Goal: Information Seeking & Learning: Find specific fact

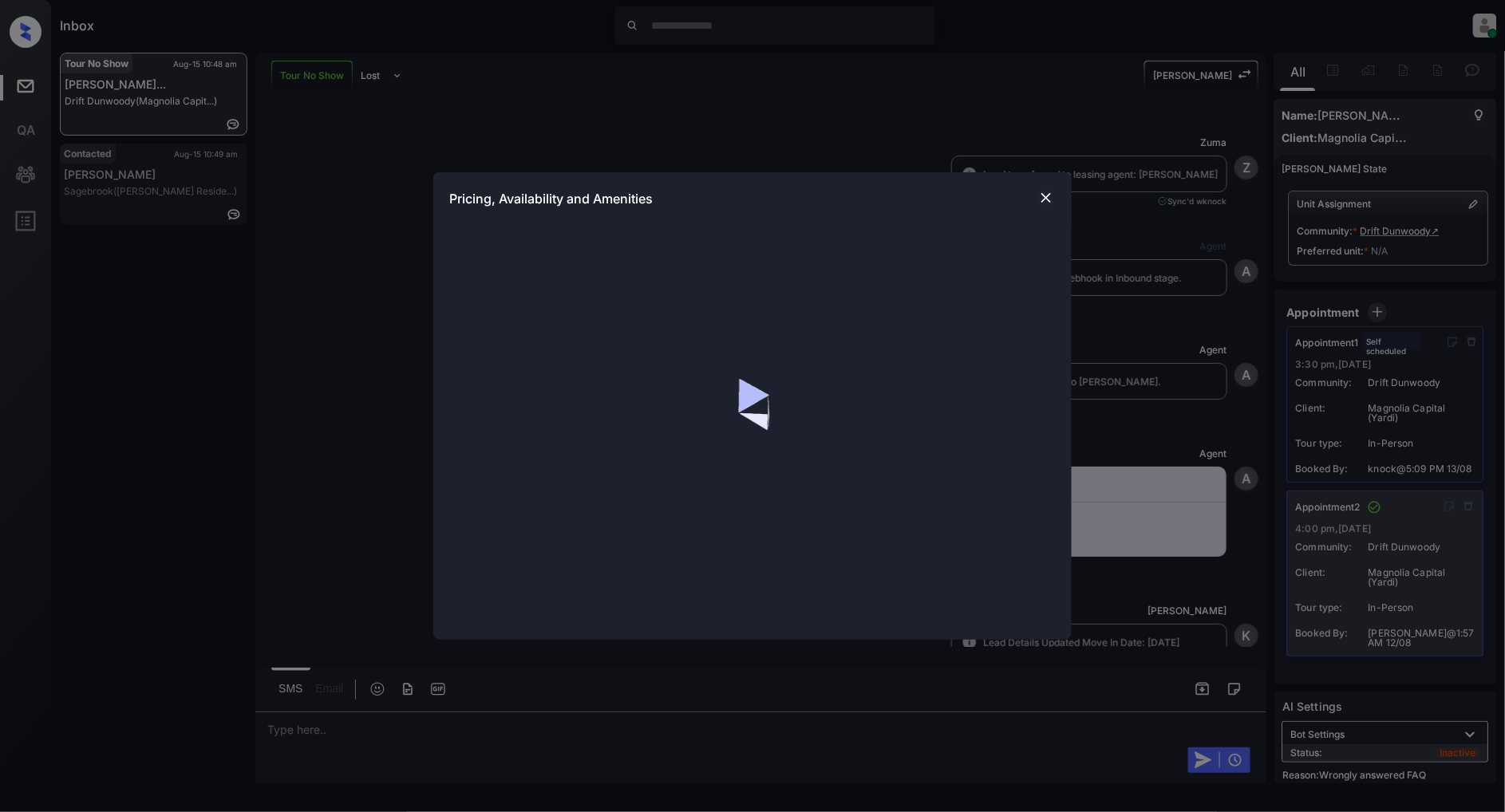
scroll to position [10200, 0]
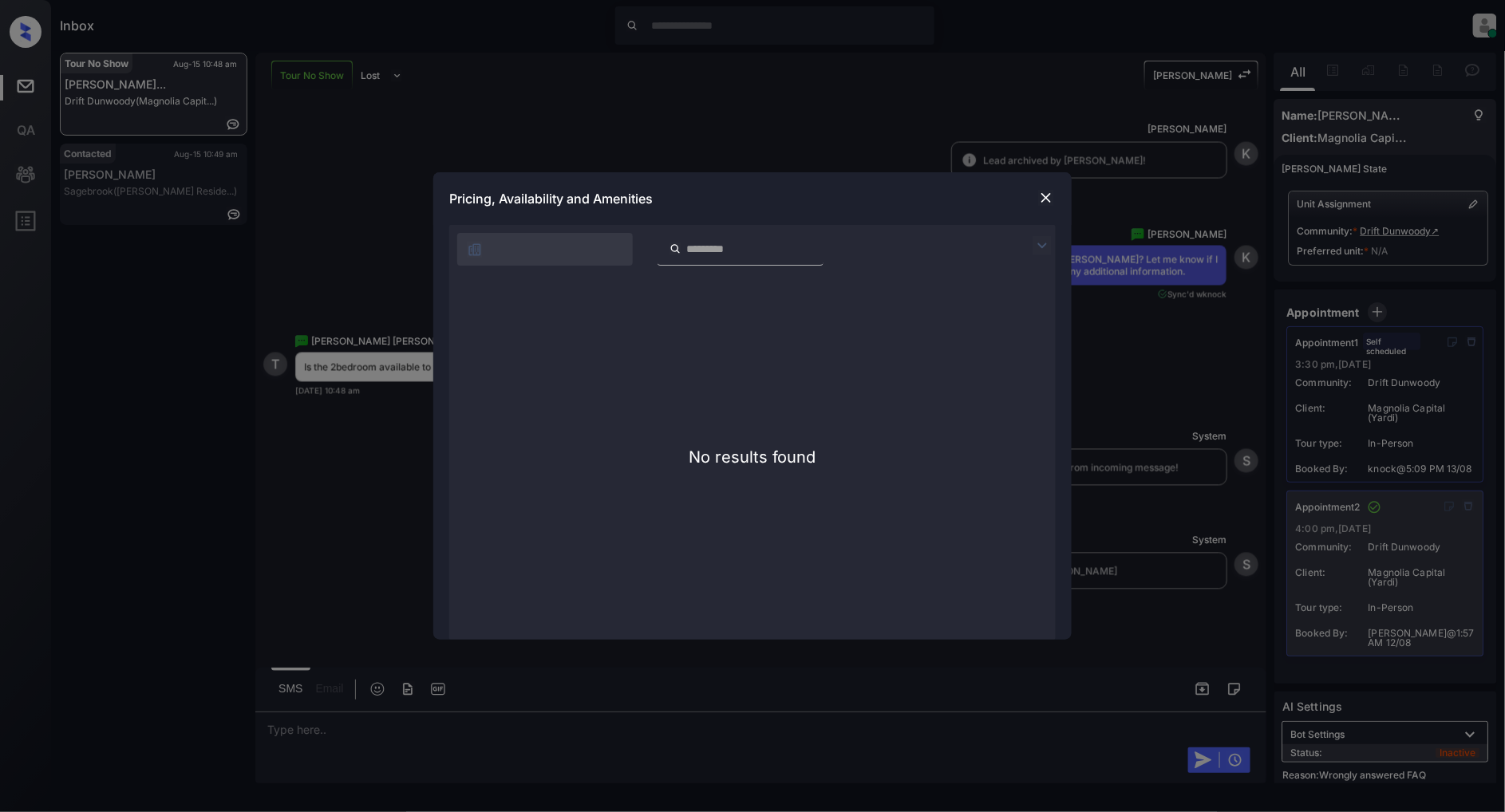
click at [1051, 193] on img at bounding box center [1046, 198] width 16 height 16
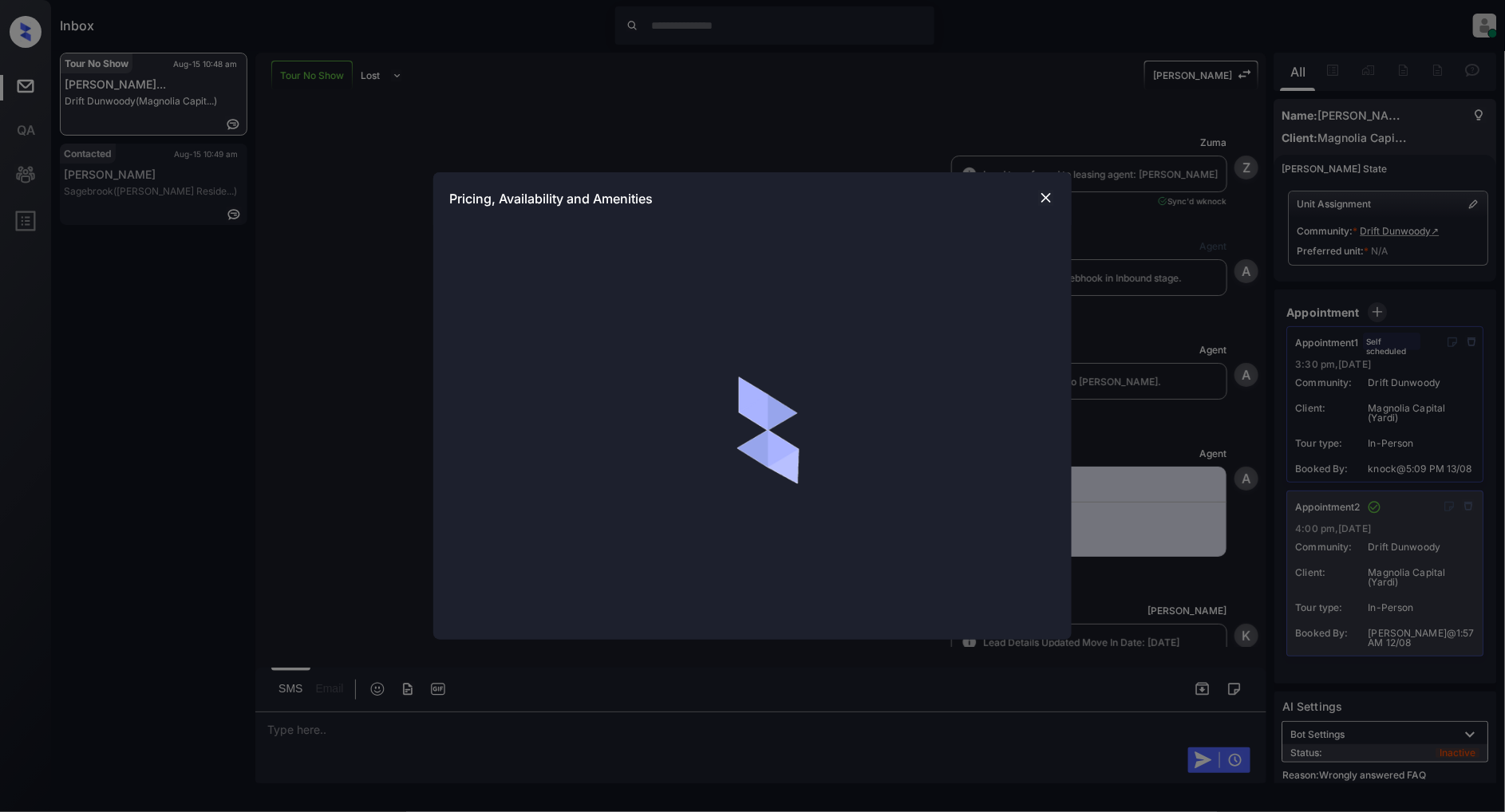
scroll to position [10200, 0]
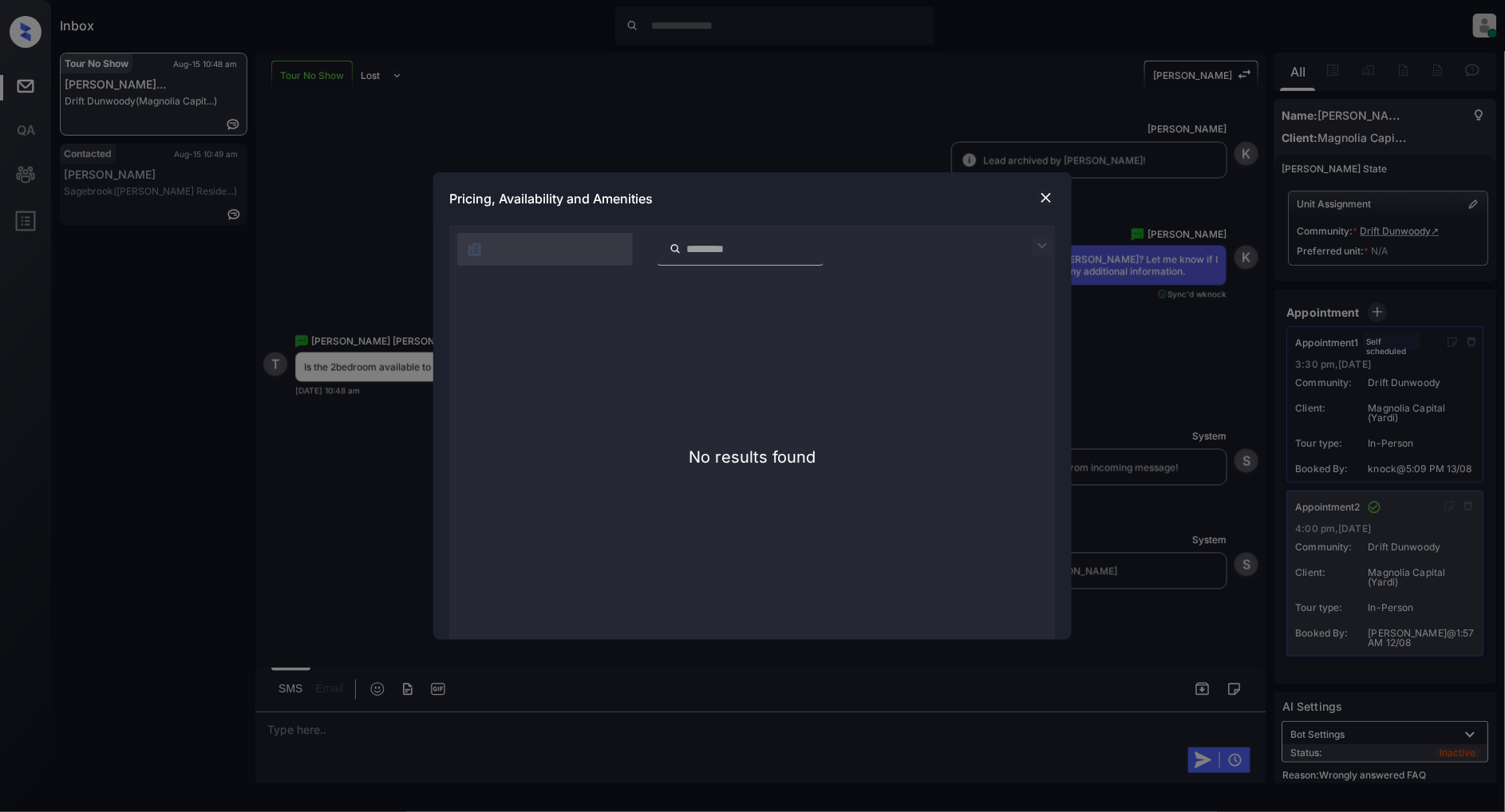
click at [1048, 192] on img at bounding box center [1046, 198] width 16 height 16
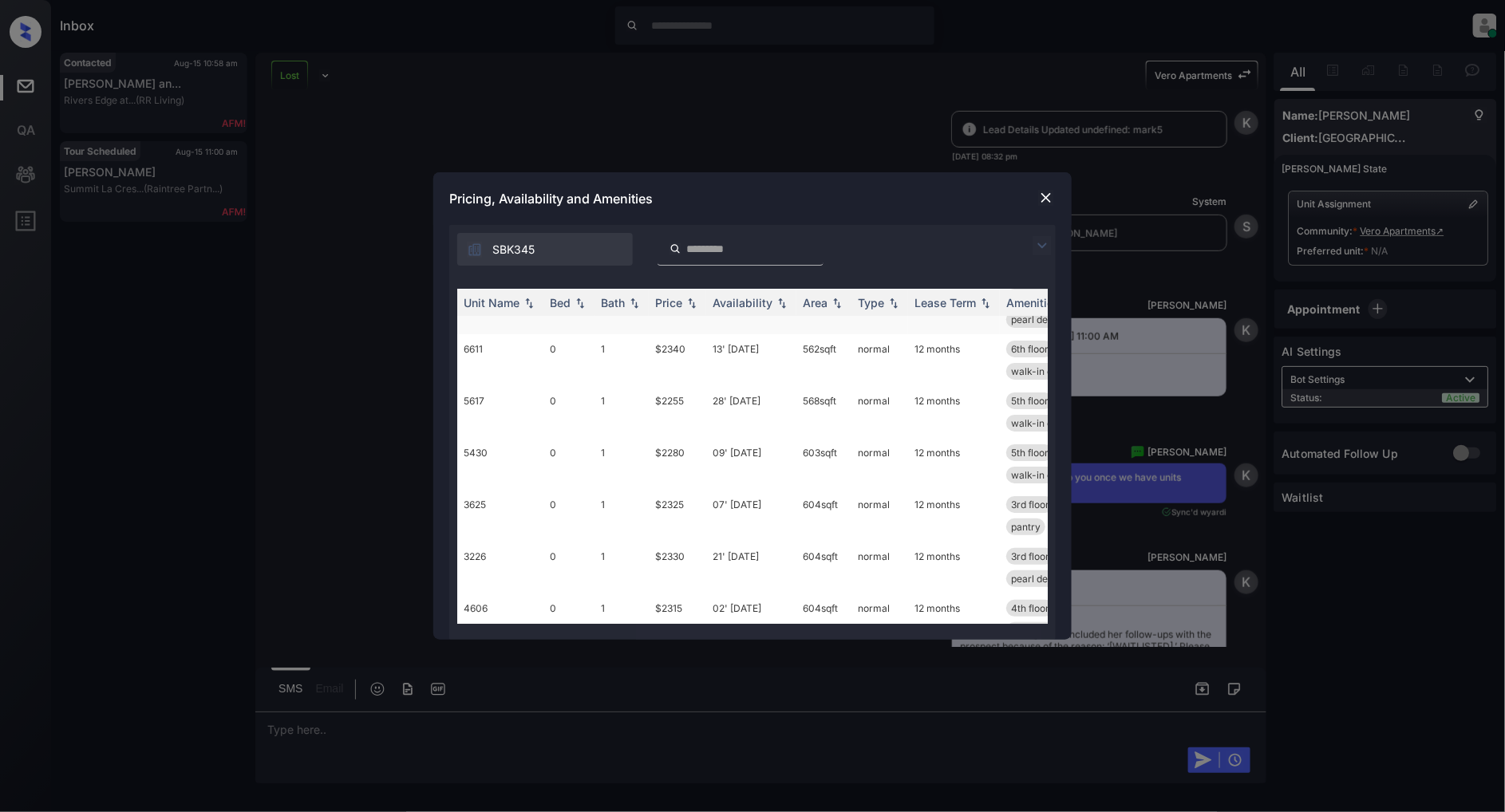
scroll to position [89, 0]
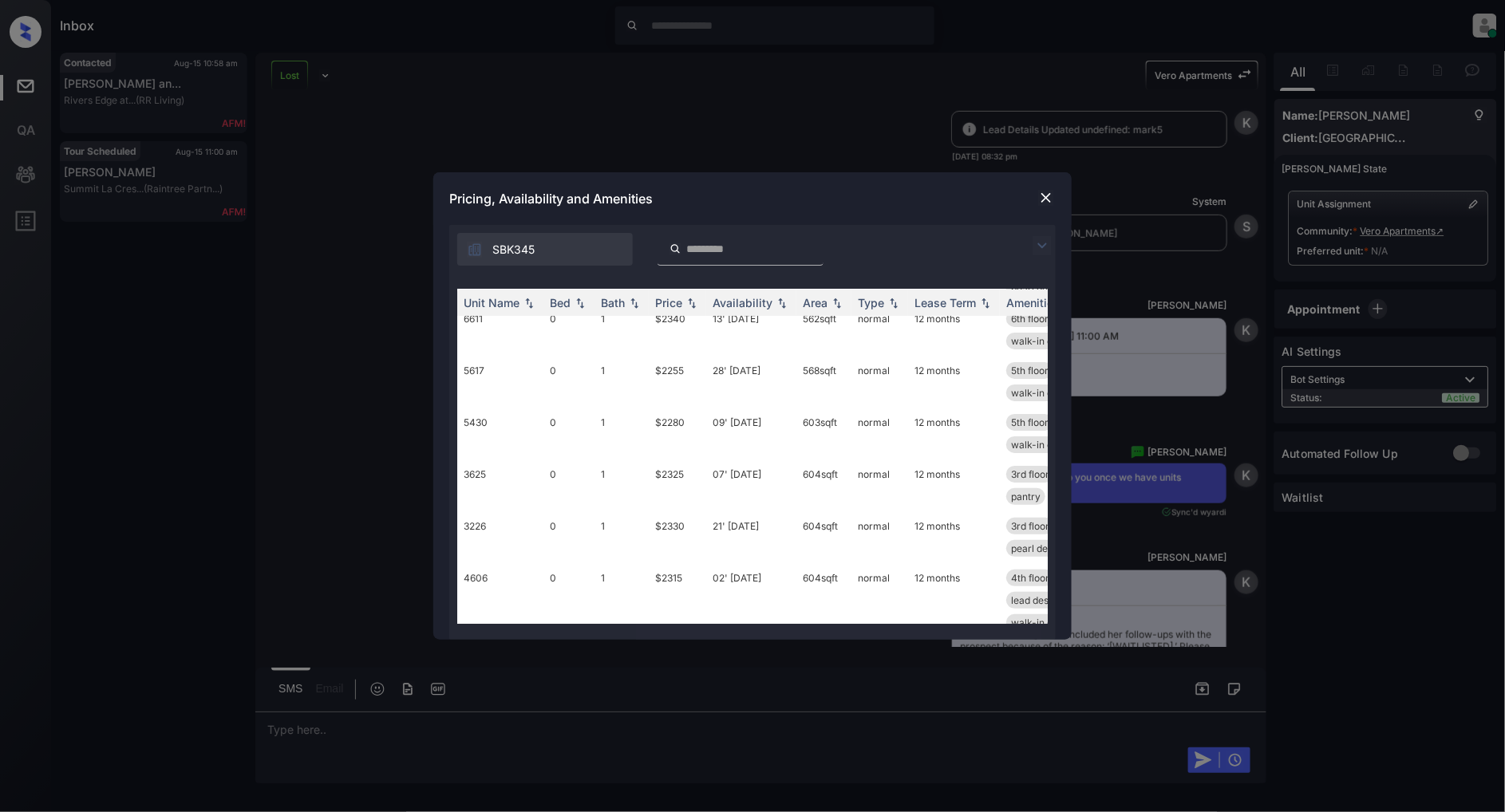
click at [1043, 194] on img at bounding box center [1046, 198] width 16 height 16
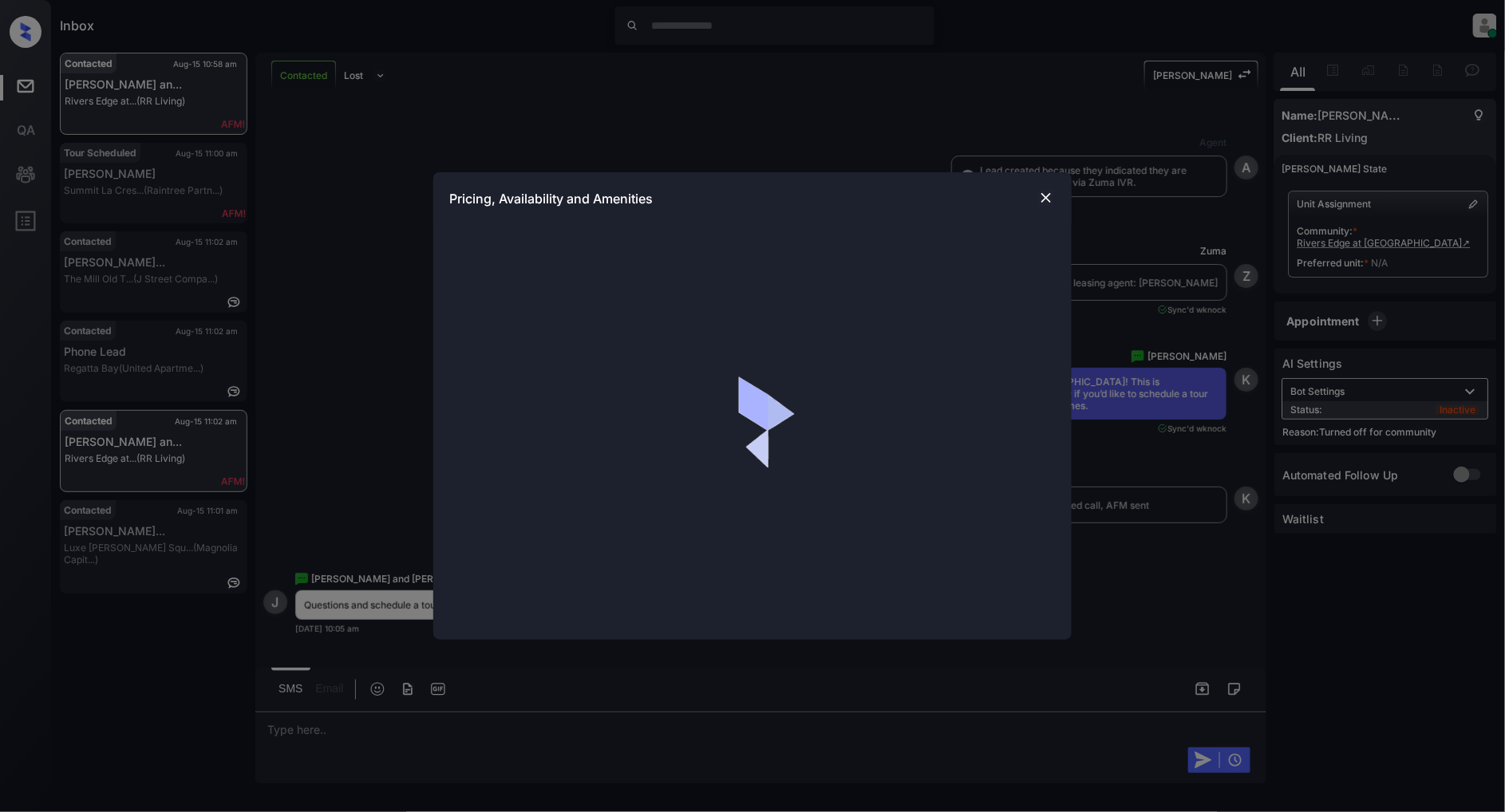
scroll to position [3876, 0]
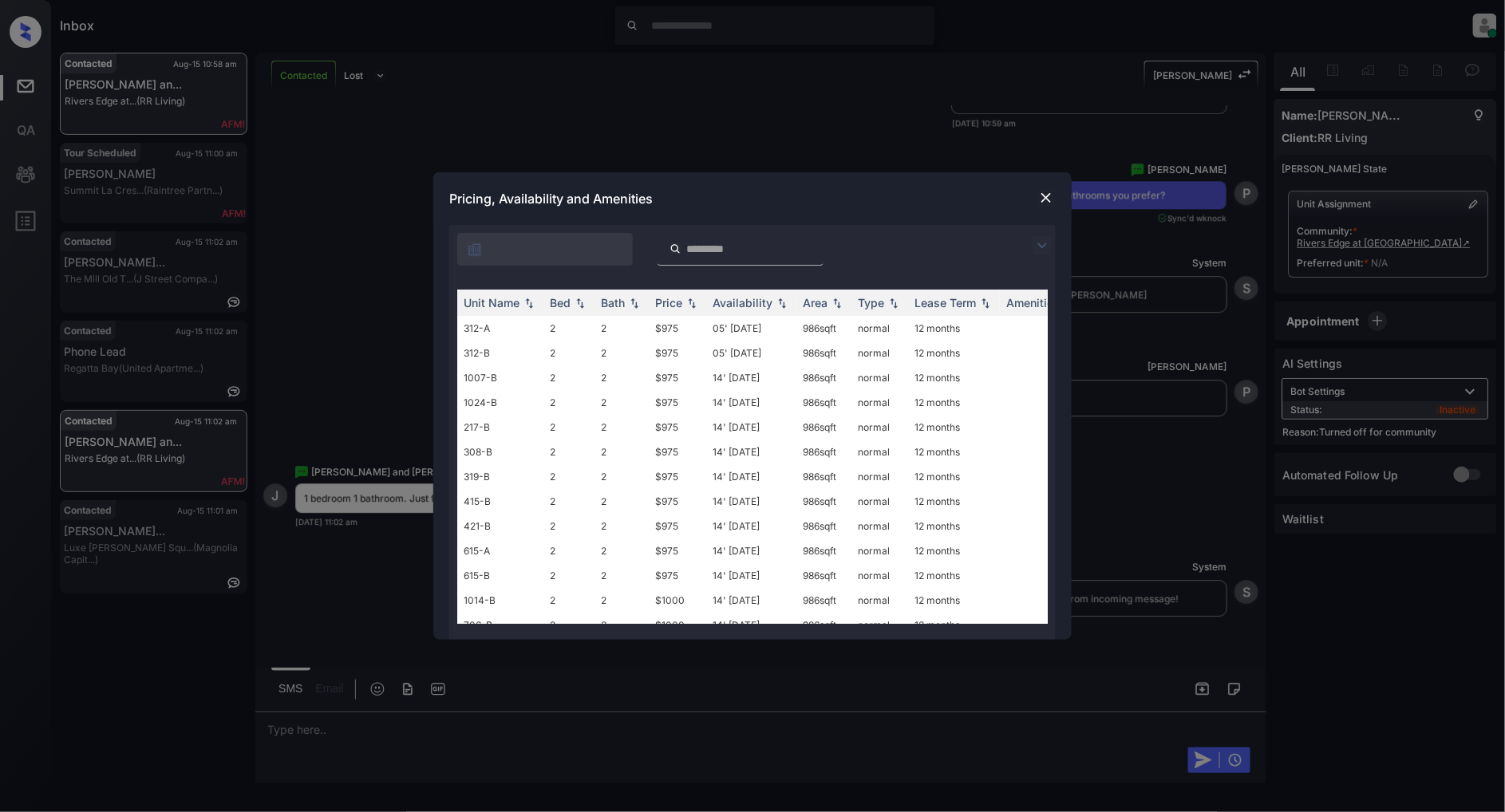
click at [1036, 243] on img at bounding box center [1042, 246] width 19 height 19
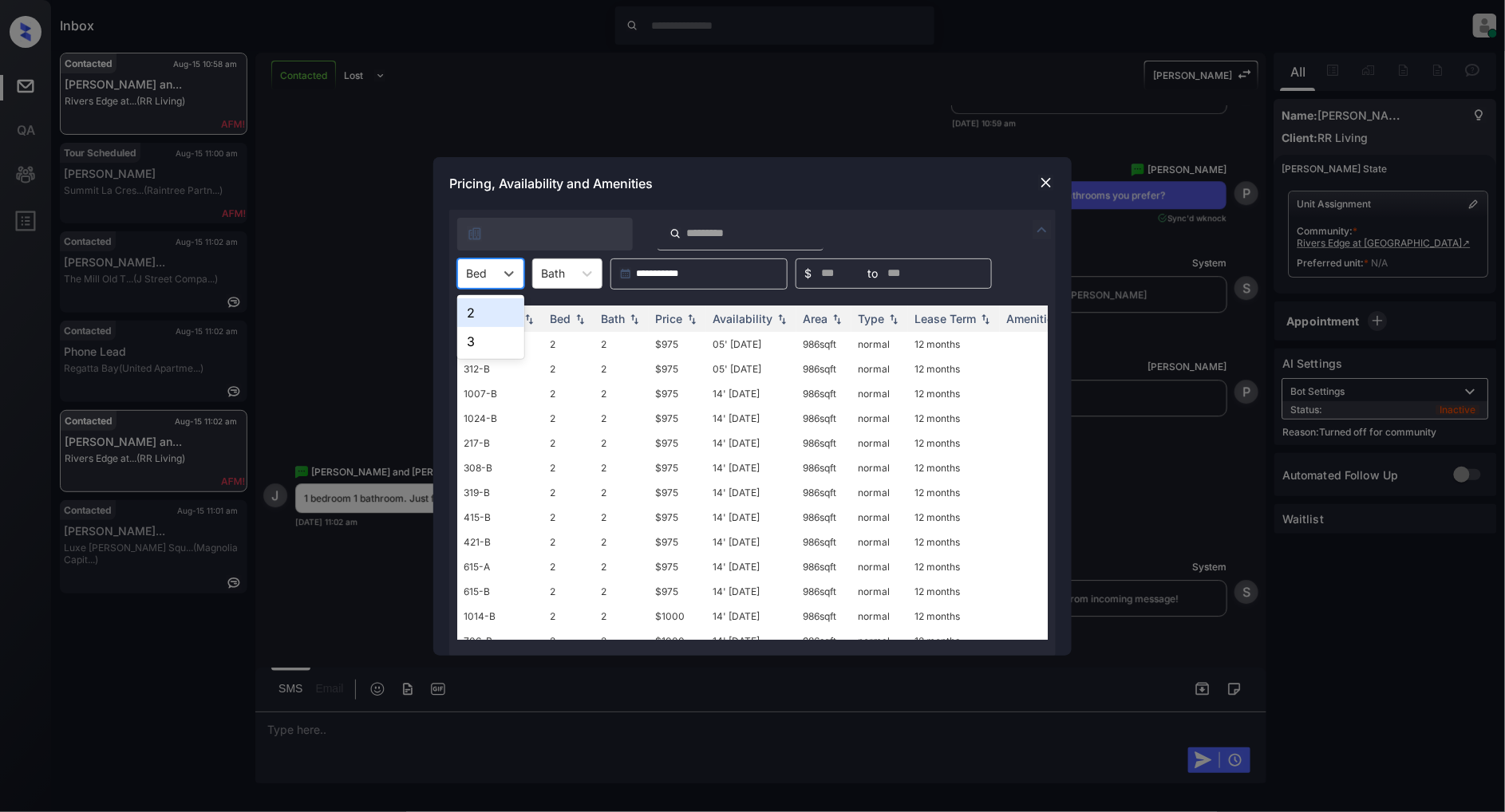
click at [492, 281] on div "Bed" at bounding box center [476, 273] width 37 height 23
click at [501, 317] on div "2" at bounding box center [491, 312] width 67 height 28
click at [692, 316] on img at bounding box center [691, 318] width 16 height 11
click at [692, 316] on img at bounding box center [691, 318] width 16 height 12
drag, startPoint x: 698, startPoint y: 345, endPoint x: 641, endPoint y: 344, distance: 57.0
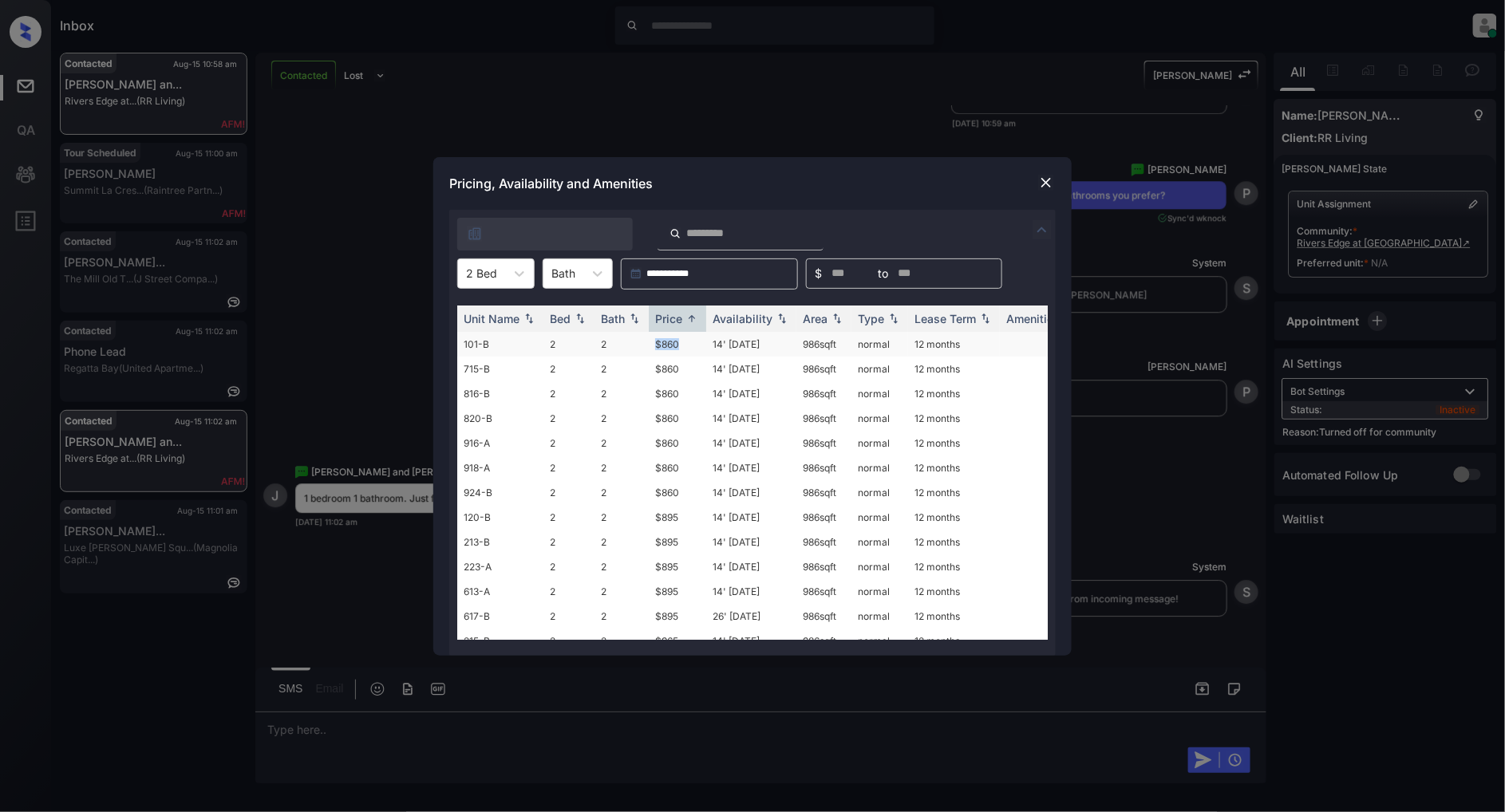
click at [641, 344] on tr "101-B 2 2 $860 14' Aug 25 986 sqft normal 12 months" at bounding box center [874, 344] width 834 height 25
copy tr "$860"
click at [1048, 190] on img at bounding box center [1046, 182] width 16 height 16
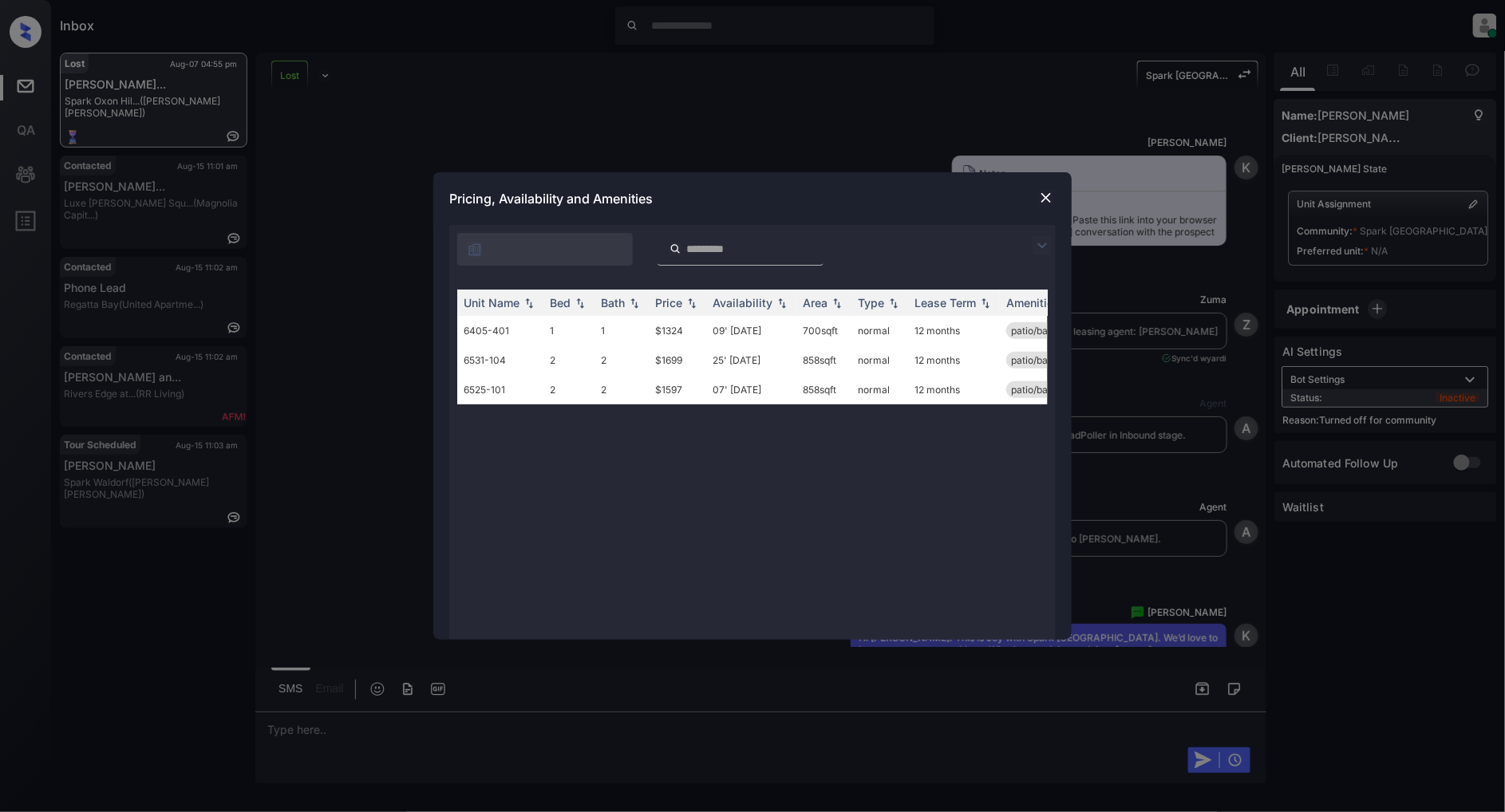
scroll to position [2445, 0]
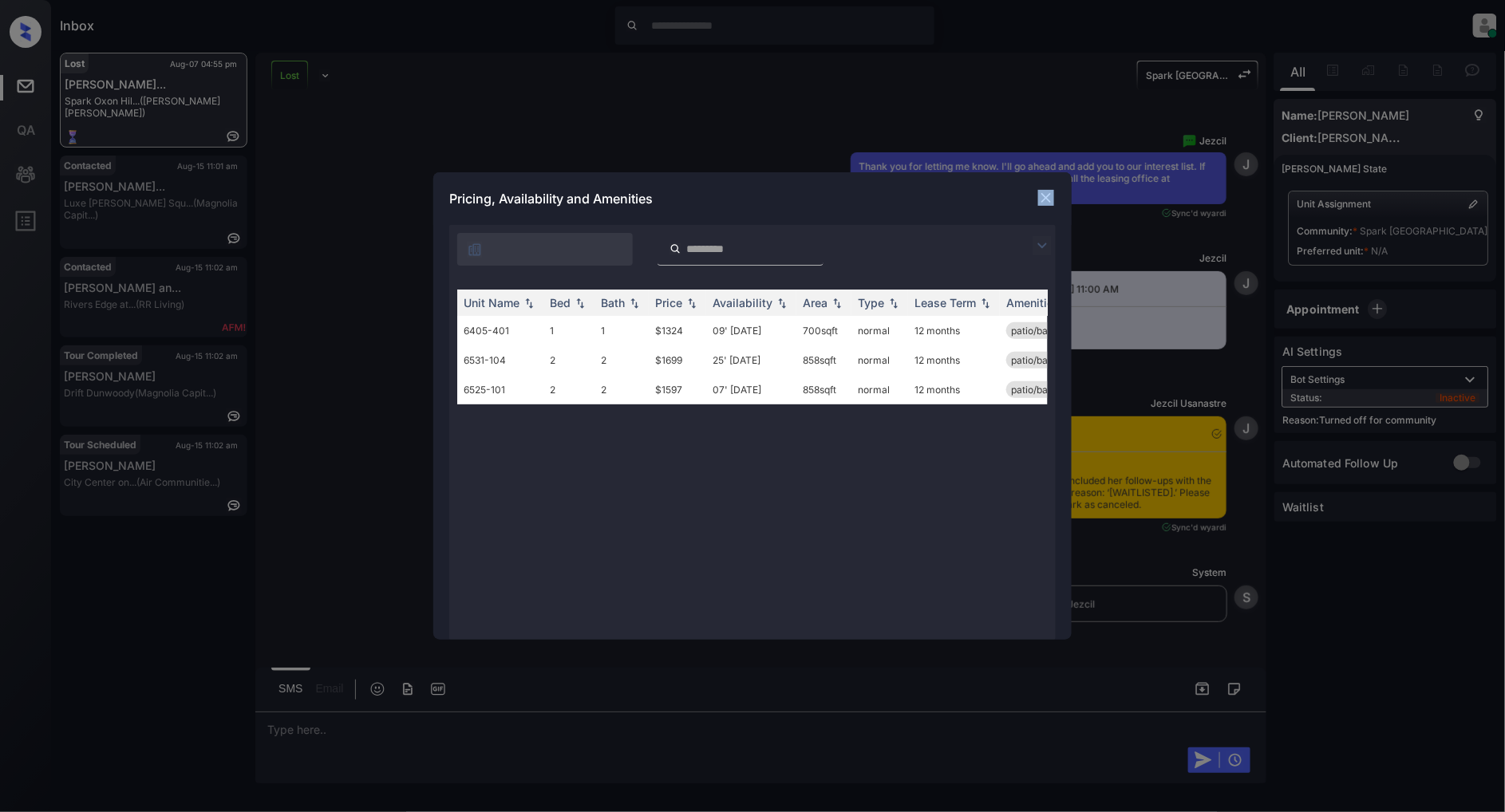
click at [1036, 196] on div "Pricing, Availability and Amenities" at bounding box center [752, 198] width 639 height 53
click at [1045, 197] on img at bounding box center [1046, 198] width 16 height 16
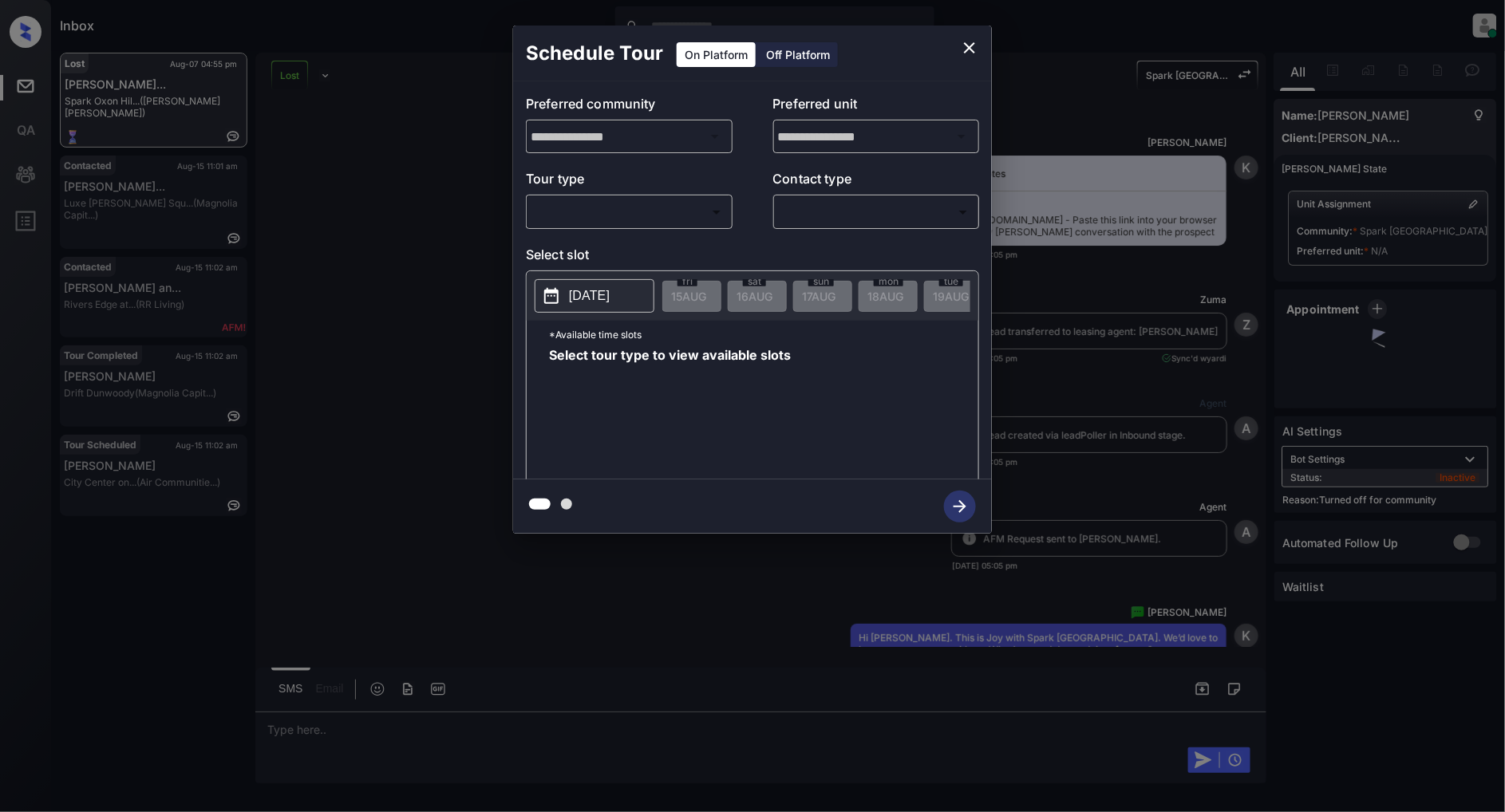
scroll to position [761, 0]
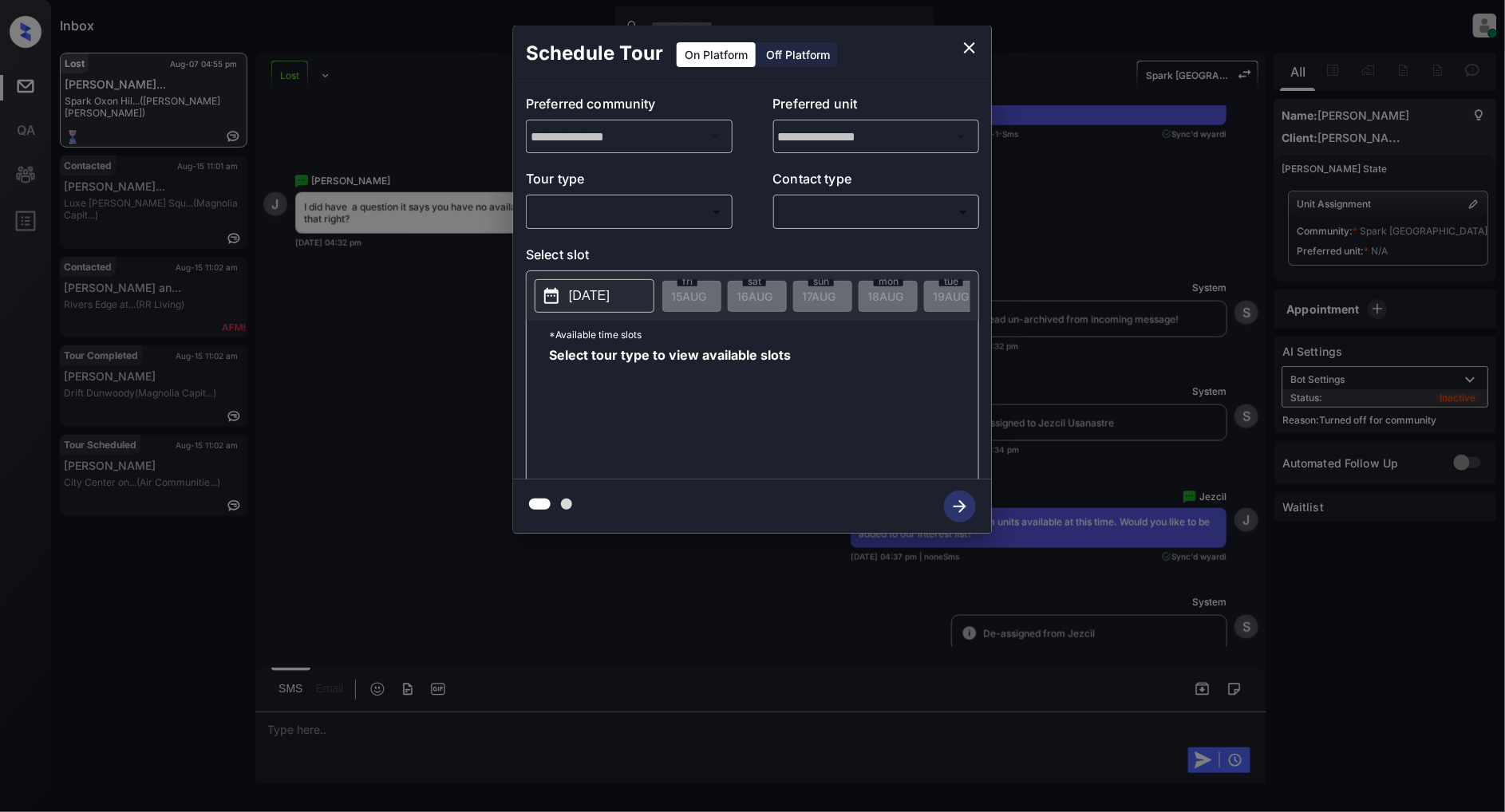
click at [972, 51] on icon "close" at bounding box center [969, 47] width 11 height 11
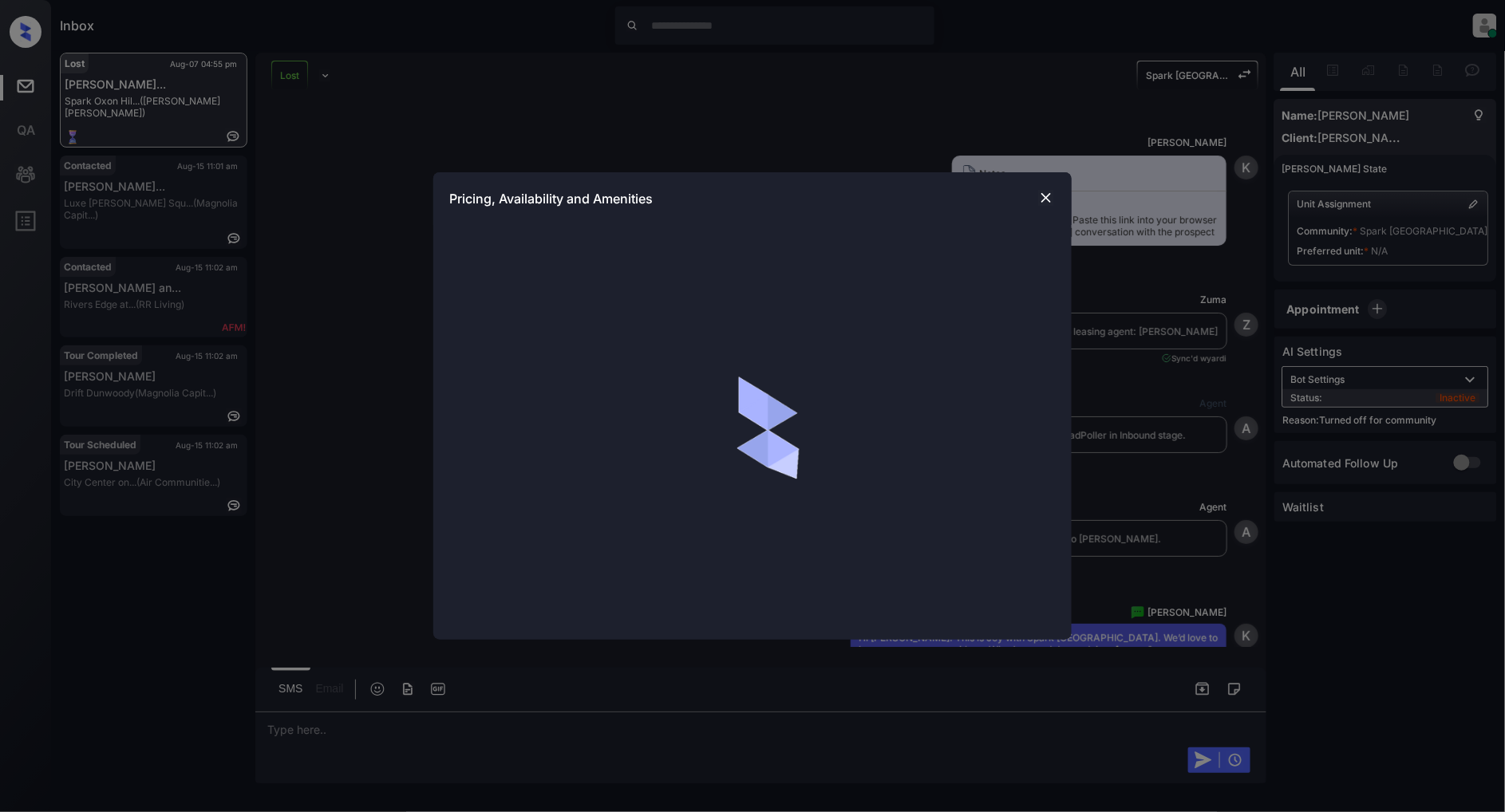
scroll to position [761, 0]
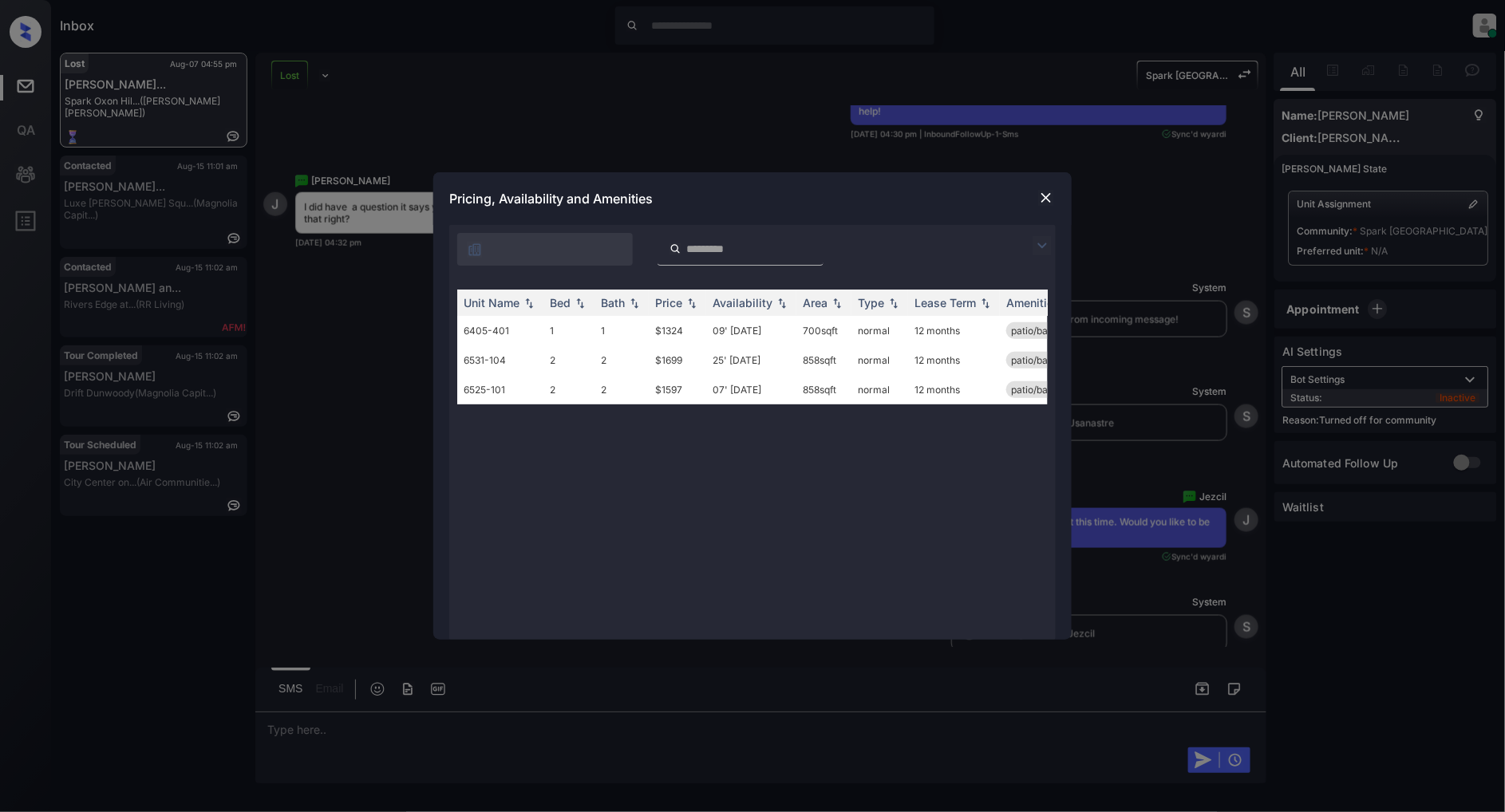
click at [1037, 193] on div at bounding box center [1046, 198] width 19 height 19
